Goal: Task Accomplishment & Management: Complete application form

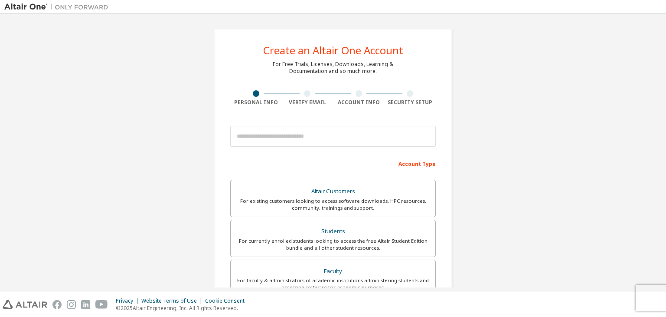
click at [217, 79] on div "Create an Altair One Account For Free Trials, Licenses, Downloads, Learning & D…" at bounding box center [333, 248] width 239 height 439
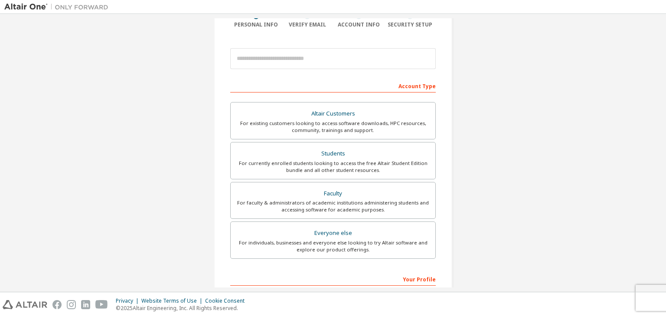
scroll to position [79, 0]
click at [369, 60] on input "email" at bounding box center [333, 57] width 206 height 21
click at [283, 61] on input "email" at bounding box center [333, 57] width 206 height 21
drag, startPoint x: 666, startPoint y: 2, endPoint x: 364, endPoint y: 49, distance: 305.1
click at [364, 49] on input "email" at bounding box center [333, 57] width 206 height 21
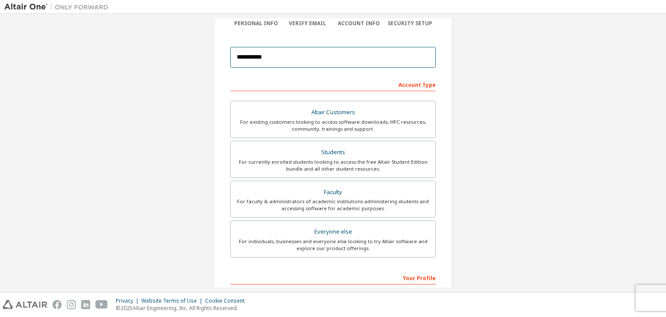
drag, startPoint x: 604, startPoint y: 0, endPoint x: 336, endPoint y: 56, distance: 273.2
click at [336, 56] on input "**********" at bounding box center [333, 57] width 206 height 21
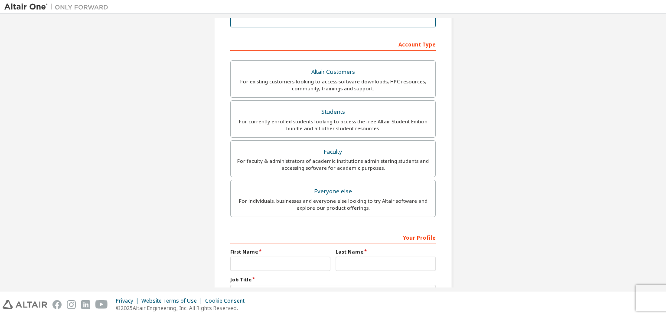
scroll to position [121, 0]
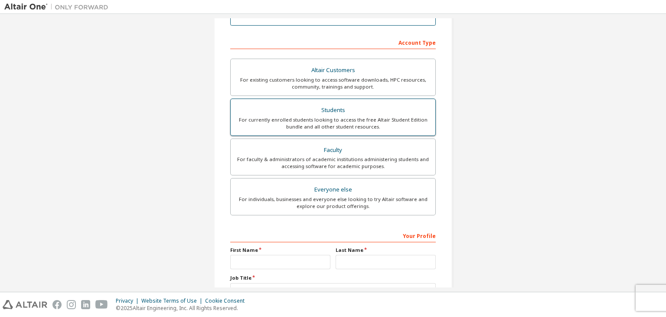
type input "**********"
click at [347, 118] on div "For currently enrolled students looking to access the free Altair Student Editi…" at bounding box center [333, 123] width 194 height 14
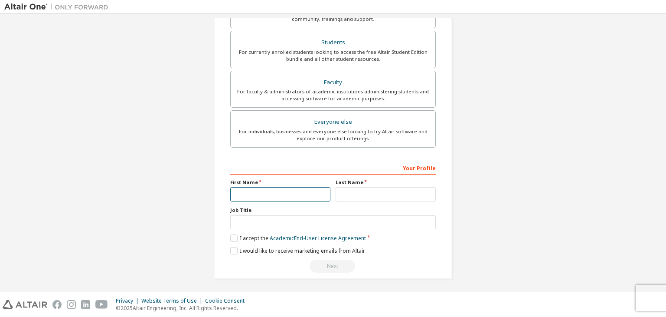
click at [281, 190] on input "text" at bounding box center [280, 194] width 100 height 14
type input "***"
click at [348, 188] on input "text" at bounding box center [386, 194] width 100 height 14
type input "*****"
click at [235, 238] on label "I accept the Academic End-User License Agreement" at bounding box center [298, 237] width 136 height 7
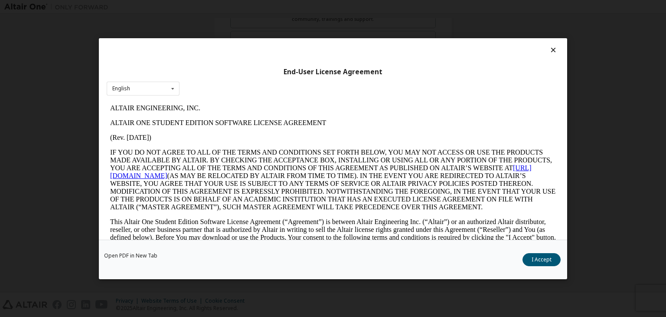
scroll to position [0, 0]
click at [539, 259] on button "I Accept" at bounding box center [542, 259] width 38 height 13
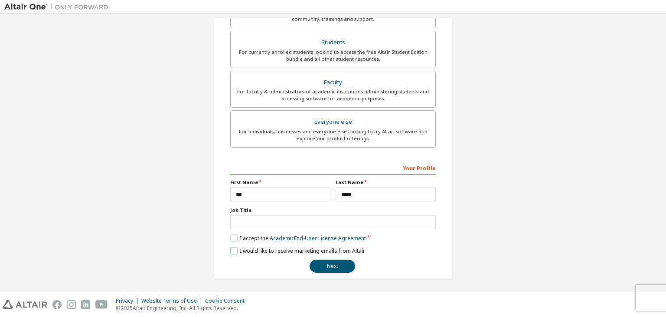
click at [235, 249] on label "I would like to receive marketing emails from Altair" at bounding box center [297, 250] width 135 height 7
click at [350, 216] on input "text" at bounding box center [333, 222] width 206 height 14
type input "*******"
click at [329, 265] on button "Next" at bounding box center [333, 265] width 46 height 13
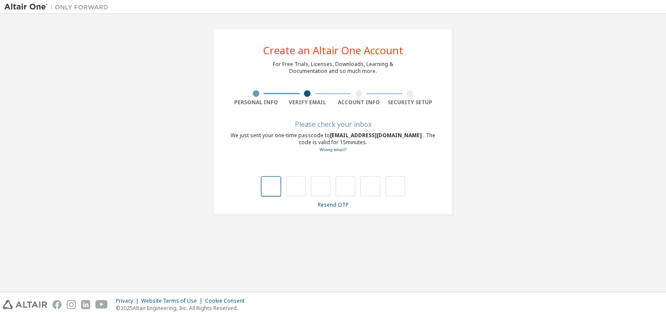
type input "*"
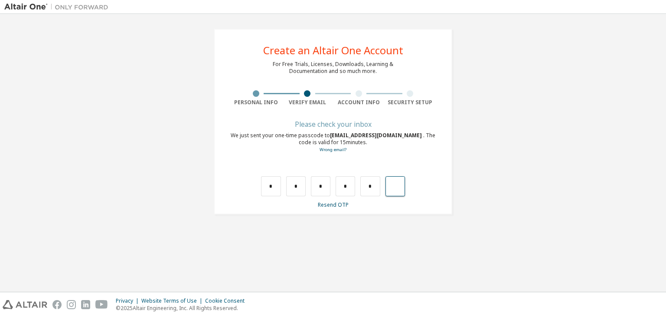
type input "*"
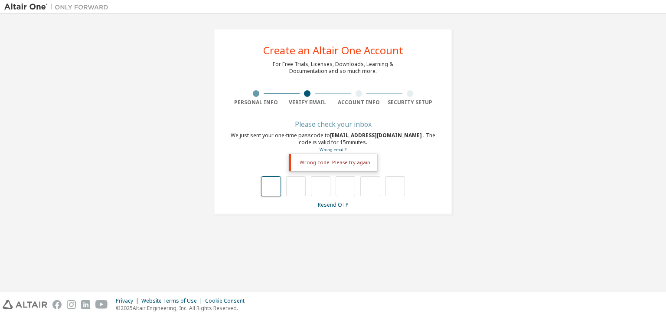
click at [268, 191] on input "text" at bounding box center [271, 186] width 20 height 20
type input "*"
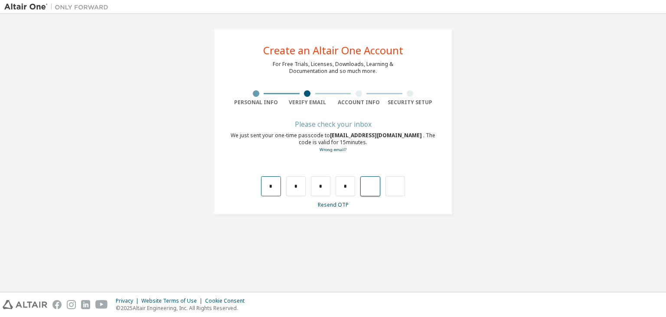
type input "*"
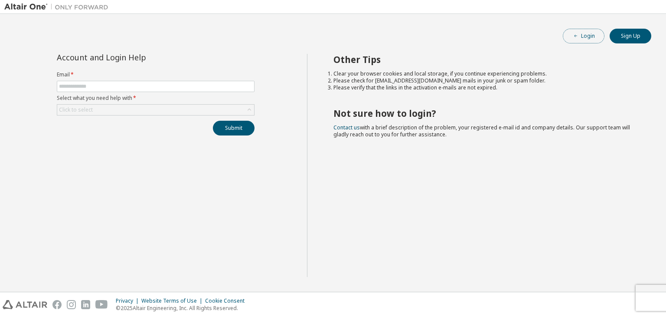
click at [577, 38] on icon "button" at bounding box center [575, 35] width 5 height 5
click at [175, 87] on input "text" at bounding box center [155, 86] width 193 height 7
type input "**********"
click at [159, 105] on div "Click to select" at bounding box center [155, 110] width 197 height 10
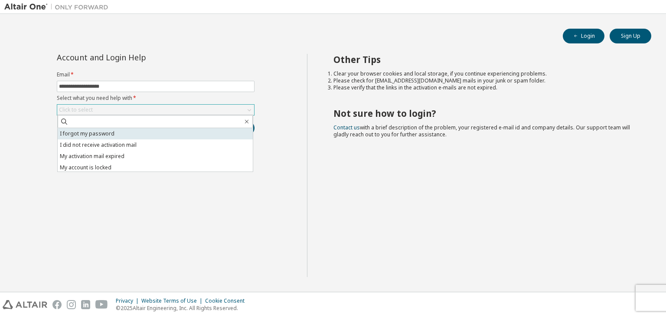
click at [146, 135] on li "I forgot my password" at bounding box center [155, 133] width 195 height 11
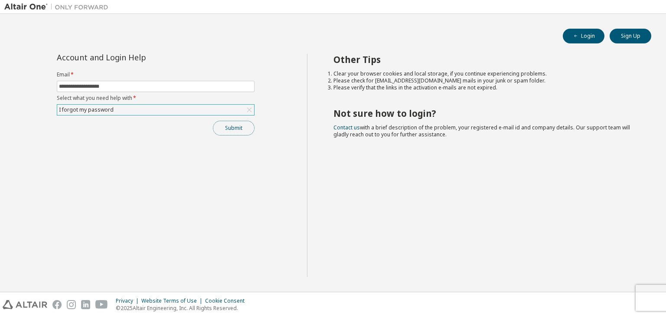
click at [239, 131] on button "Submit" at bounding box center [234, 128] width 42 height 15
